Goal: Information Seeking & Learning: Learn about a topic

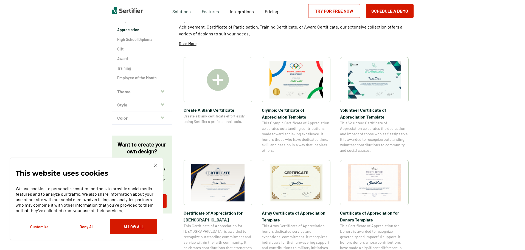
drag, startPoint x: 140, startPoint y: 229, endPoint x: 146, endPoint y: 228, distance: 6.6
click at [140, 229] on button "Allow All" at bounding box center [133, 227] width 47 height 16
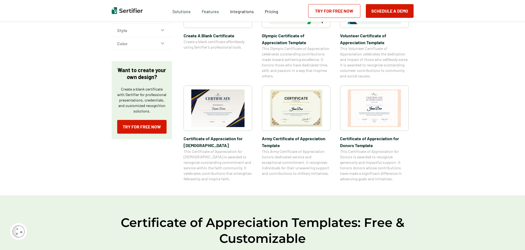
scroll to position [82, 0]
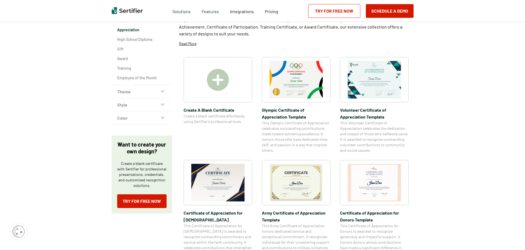
click at [136, 81] on div "Achievement Recognition Participation Completion Appreciation High School Diplo…" at bounding box center [142, 37] width 60 height 96
click at [137, 78] on h2 "Employee of the Month" at bounding box center [141, 77] width 49 height 5
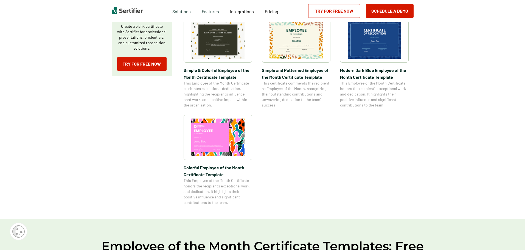
scroll to position [82, 0]
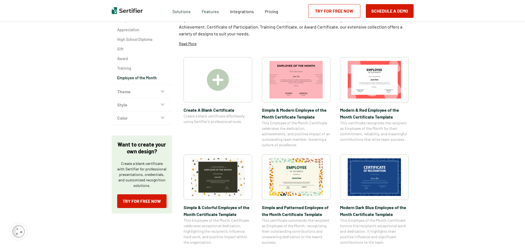
click at [132, 91] on button "Theme" at bounding box center [142, 91] width 60 height 13
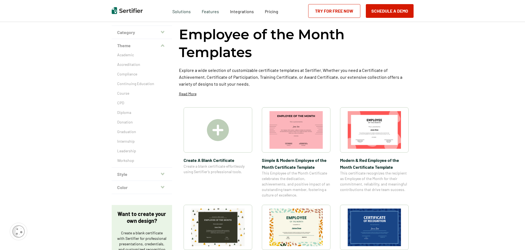
scroll to position [27, 0]
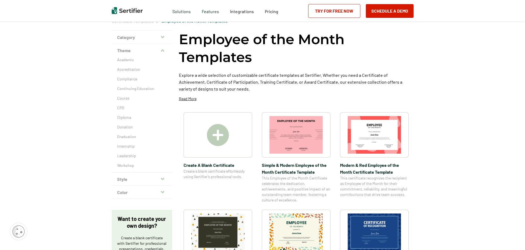
click at [164, 180] on icon "button" at bounding box center [163, 179] width 4 height 4
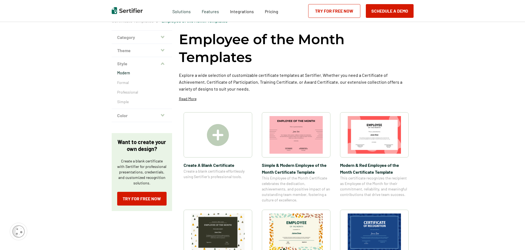
click at [127, 71] on p "Modern" at bounding box center [141, 72] width 49 height 5
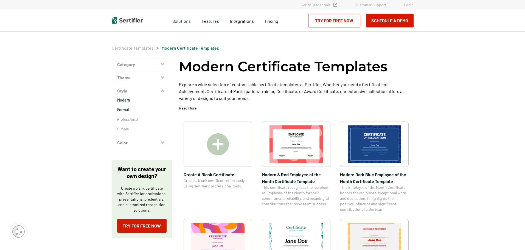
click at [125, 111] on p "Formal" at bounding box center [141, 109] width 49 height 5
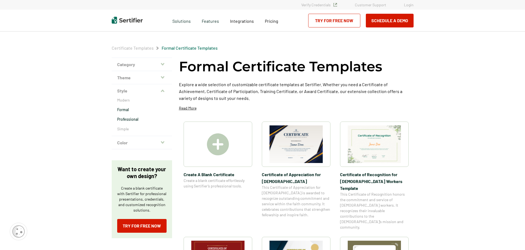
click at [133, 121] on p "Professional" at bounding box center [141, 119] width 49 height 5
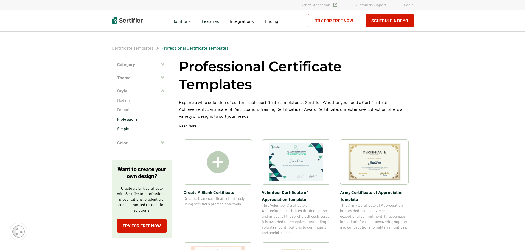
click at [123, 128] on p "Simple" at bounding box center [141, 128] width 49 height 5
